Goal: Find specific page/section: Find specific page/section

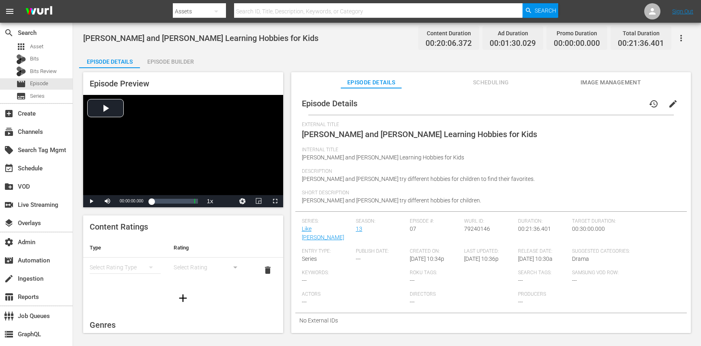
click at [495, 79] on span "Scheduling" at bounding box center [491, 83] width 61 height 10
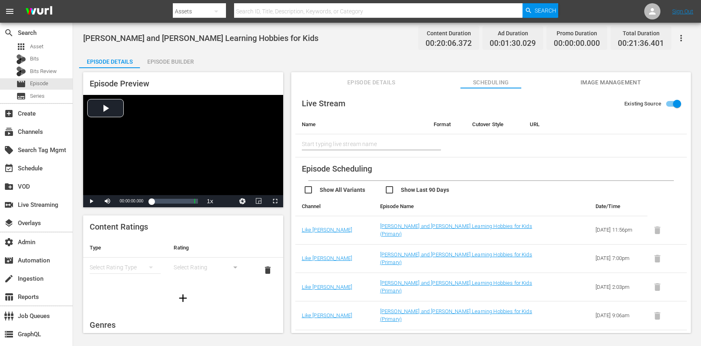
scroll to position [22, 0]
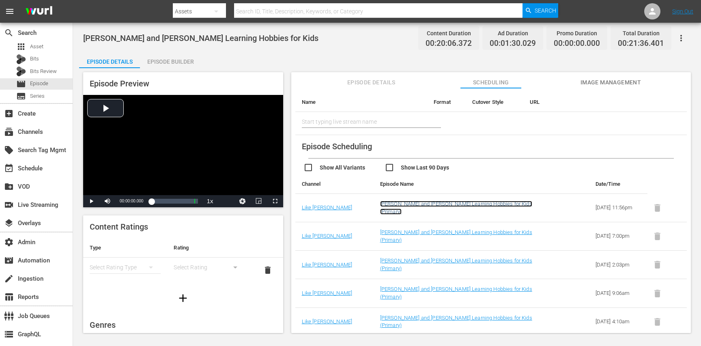
click at [462, 209] on link "[PERSON_NAME] and [PERSON_NAME] Learning Hobbies for Kids (Primary)" at bounding box center [456, 208] width 152 height 14
click at [395, 164] on input "checkbox" at bounding box center [425, 169] width 81 height 12
checkbox input "true"
click at [412, 204] on td "Nastya and Eva Are Learning Hobbies for Kids (Primary)" at bounding box center [462, 208] width 176 height 28
click at [412, 206] on link "Nastya and Eva Are Learning Hobbies for Kids (Primary)" at bounding box center [456, 208] width 152 height 14
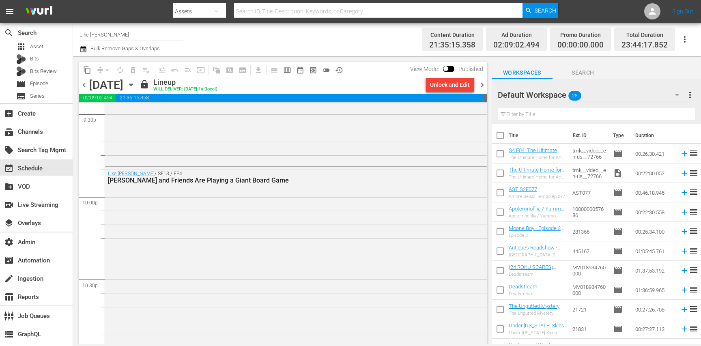
scroll to position [3784, 0]
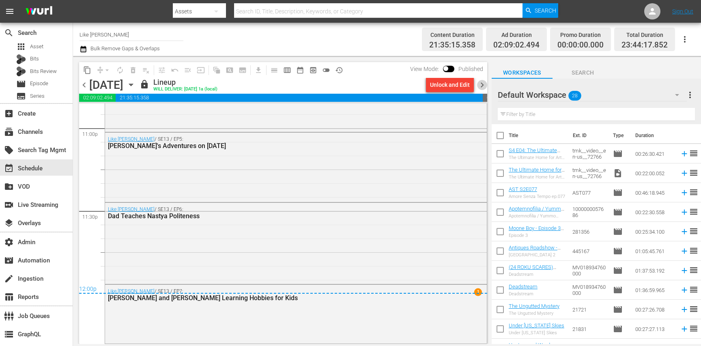
click at [483, 84] on span "chevron_right" at bounding box center [482, 85] width 10 height 10
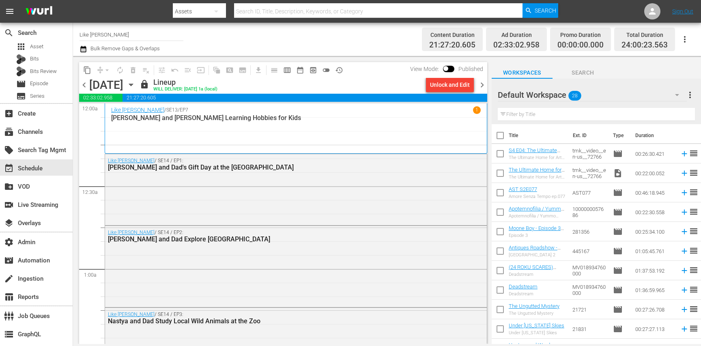
click at [84, 85] on span "chevron_left" at bounding box center [84, 85] width 10 height 10
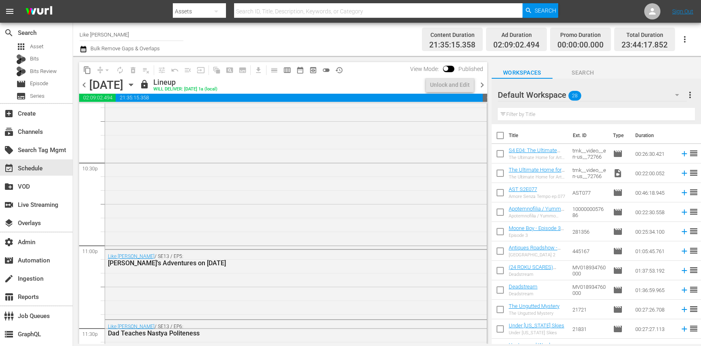
scroll to position [3784, 0]
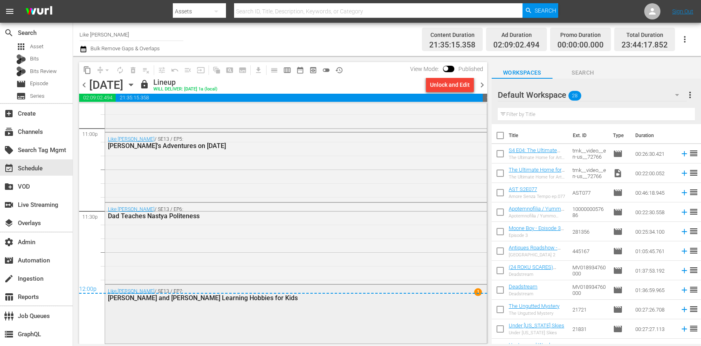
click at [380, 324] on div "Like Nastya / SE13 / EP7: Nastya and Eva Are Learning Hobbies for Kids 1" at bounding box center [296, 313] width 382 height 57
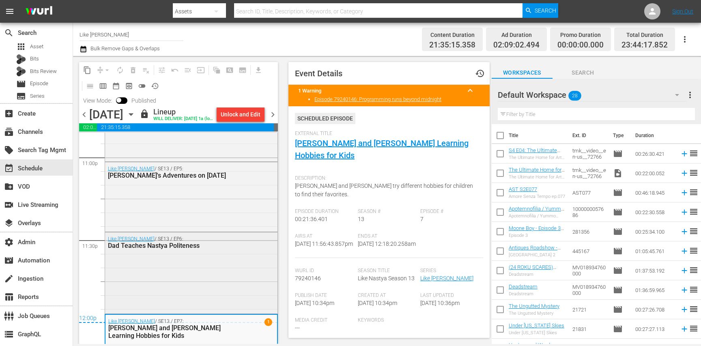
scroll to position [3813, 0]
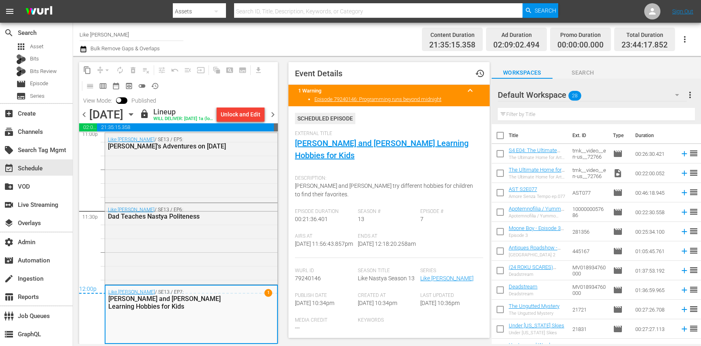
click at [278, 116] on span "chevron_right" at bounding box center [273, 115] width 10 height 10
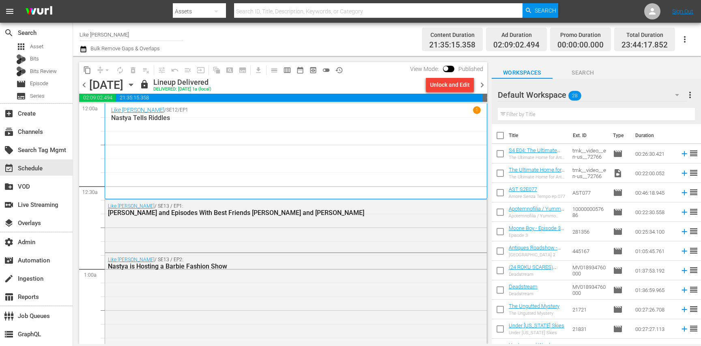
click at [481, 85] on span "chevron_right" at bounding box center [482, 85] width 10 height 10
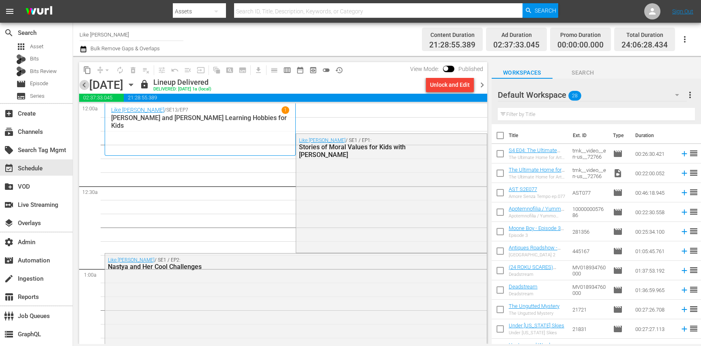
click at [84, 87] on span "chevron_left" at bounding box center [84, 85] width 10 height 10
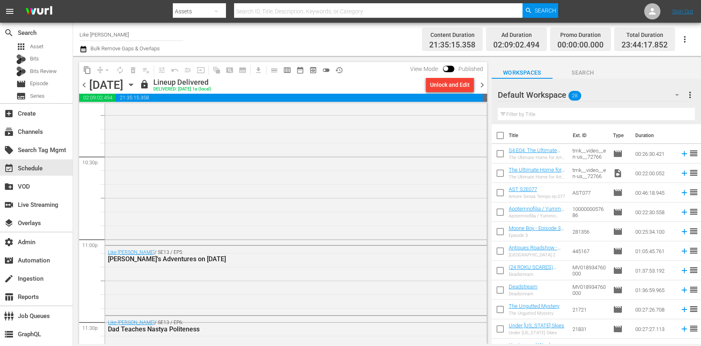
scroll to position [3786, 0]
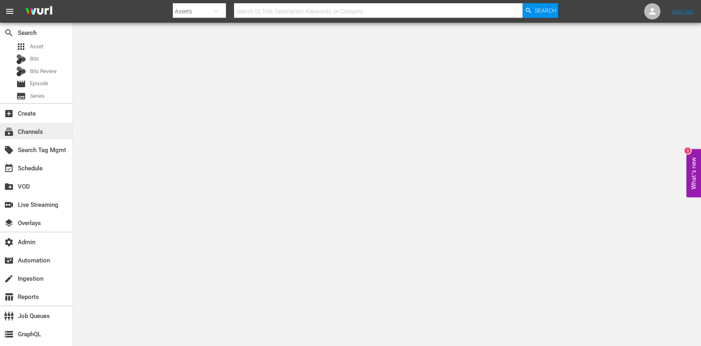
click at [48, 130] on div "subscriptions Channels" at bounding box center [36, 131] width 73 height 16
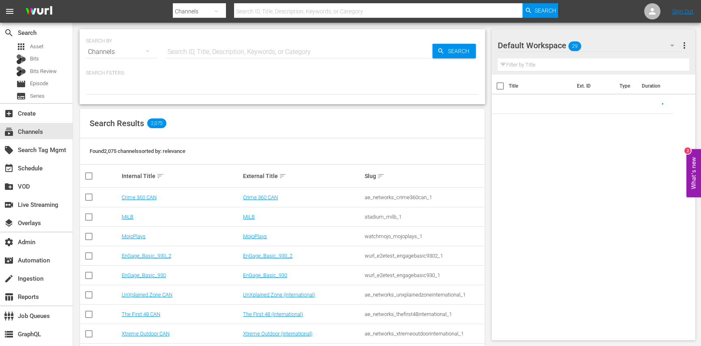
click at [238, 50] on input "text" at bounding box center [299, 51] width 267 height 19
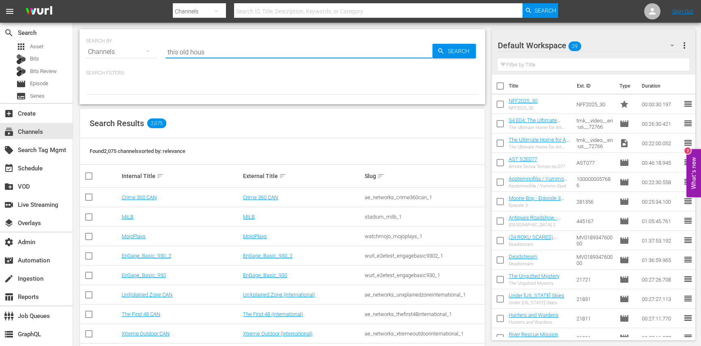
type input "this old house"
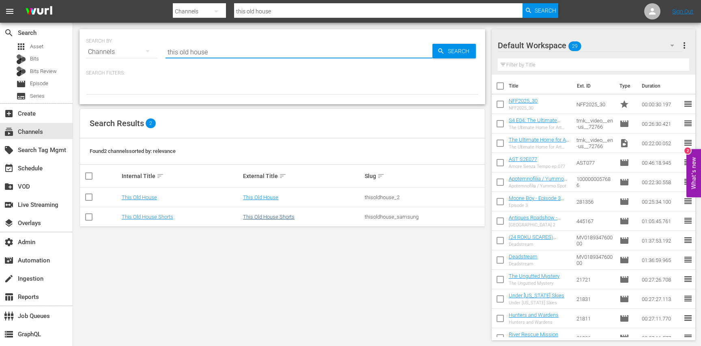
type input "this old house"
click at [283, 217] on link "This Old House Shorts" at bounding box center [269, 217] width 52 height 6
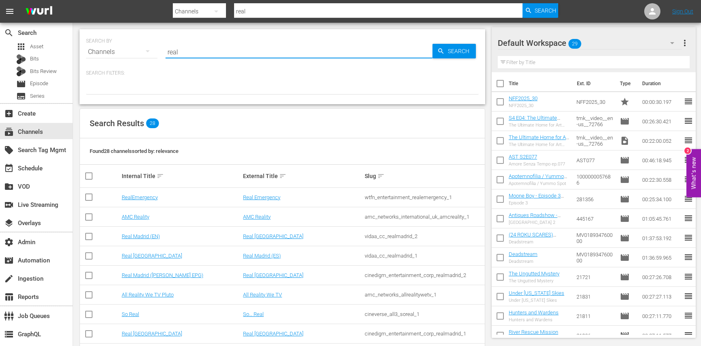
scroll to position [173, 0]
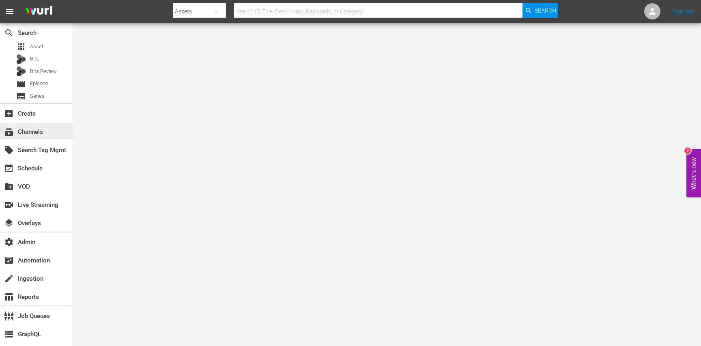
click at [41, 133] on div "subscriptions Channels" at bounding box center [22, 130] width 45 height 7
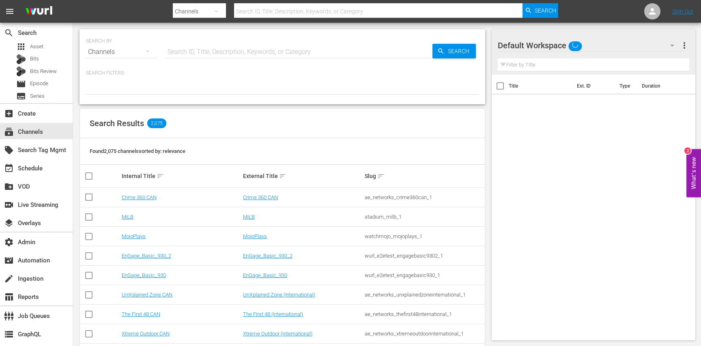
click at [195, 54] on input "text" at bounding box center [299, 51] width 267 height 19
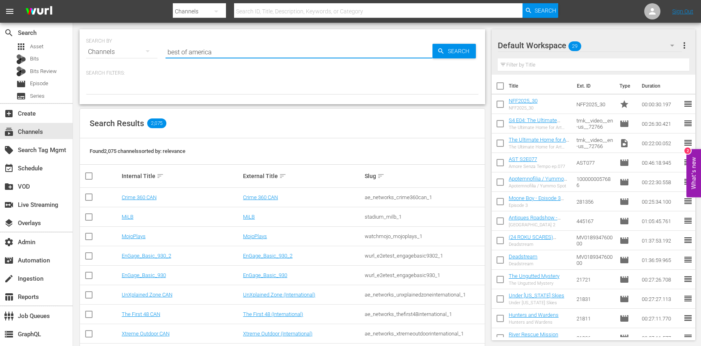
type input "best of american"
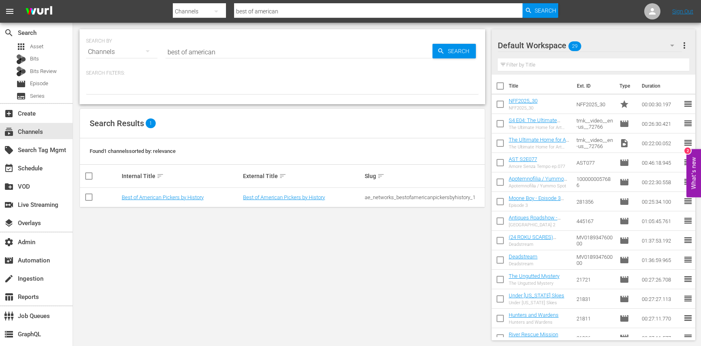
click at [394, 196] on div "ae_networks_bestofamericanpickersbyhistory_1" at bounding box center [424, 197] width 119 height 6
copy div "ae_networks_bestofamericanpickersbyhistory_1"
click at [212, 51] on input "best of american" at bounding box center [299, 51] width 267 height 19
paste input "First 48 & Beyond"
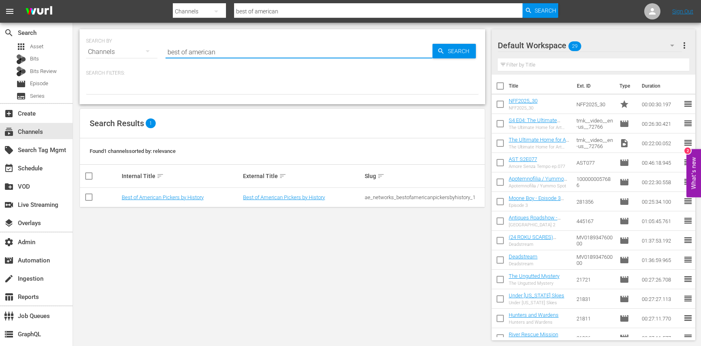
type input "First 48 & Beyond"
click at [384, 199] on div "ae_networks_thefirst48beyondbyae_1" at bounding box center [424, 197] width 119 height 6
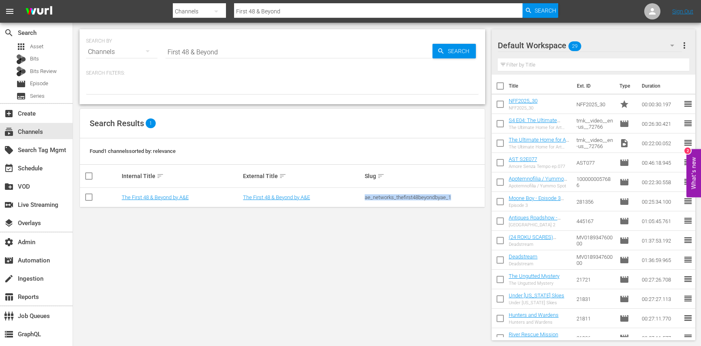
click at [384, 199] on div "ae_networks_thefirst48beyondbyae_1" at bounding box center [424, 197] width 119 height 6
copy div "ae_networks_thefirst48beyondbyae_1"
